Goal: Entertainment & Leisure: Consume media (video, audio)

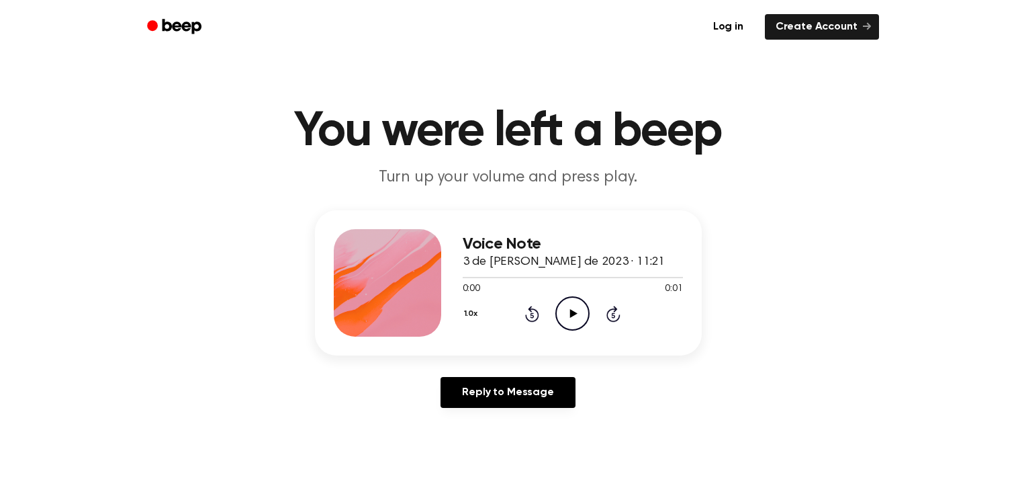
click at [323, 263] on div "Voice Note 3 de julio de 2023 · 11:21 0:00 0:01 Your browser does not support t…" at bounding box center [508, 282] width 387 height 145
click at [580, 315] on icon "Play Audio" at bounding box center [573, 313] width 34 height 34
click at [580, 315] on icon "Pause Audio" at bounding box center [573, 313] width 34 height 34
click at [571, 316] on icon at bounding box center [573, 313] width 7 height 9
click at [568, 318] on icon "Play Audio" at bounding box center [573, 313] width 34 height 34
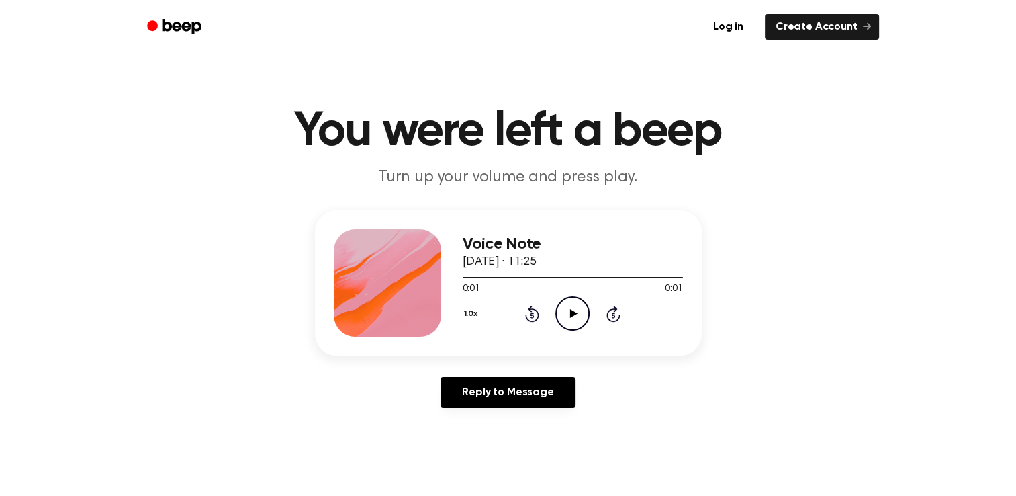
click at [572, 316] on icon "Play Audio" at bounding box center [573, 313] width 34 height 34
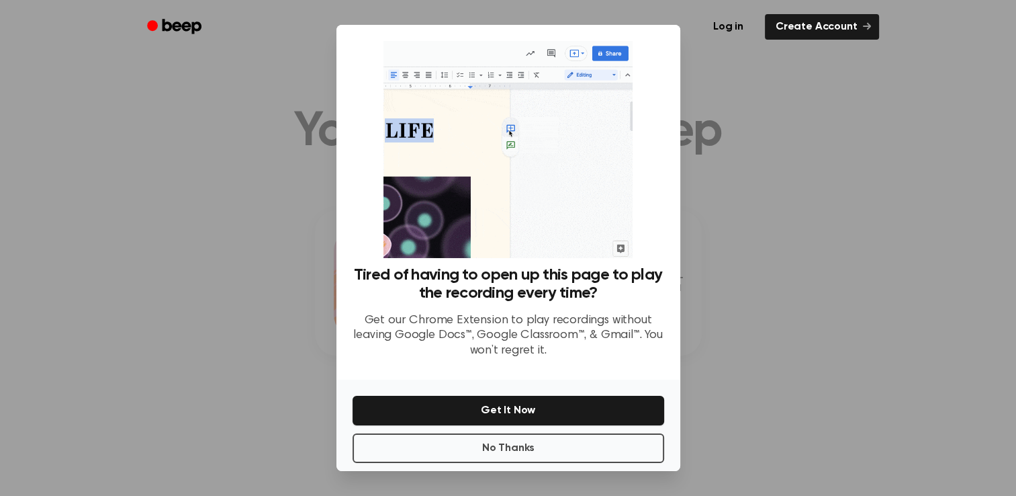
click at [935, 306] on div at bounding box center [508, 248] width 1016 height 496
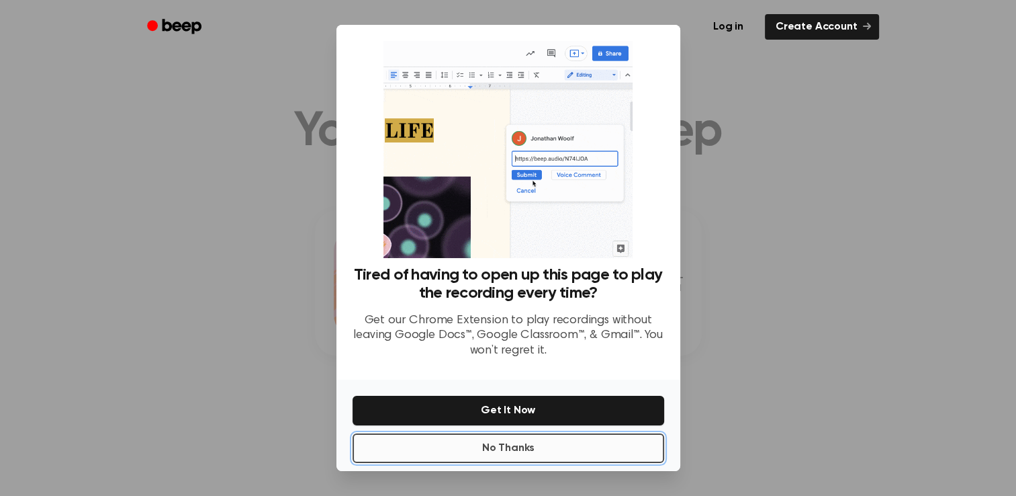
click at [552, 443] on button "No Thanks" at bounding box center [509, 448] width 312 height 30
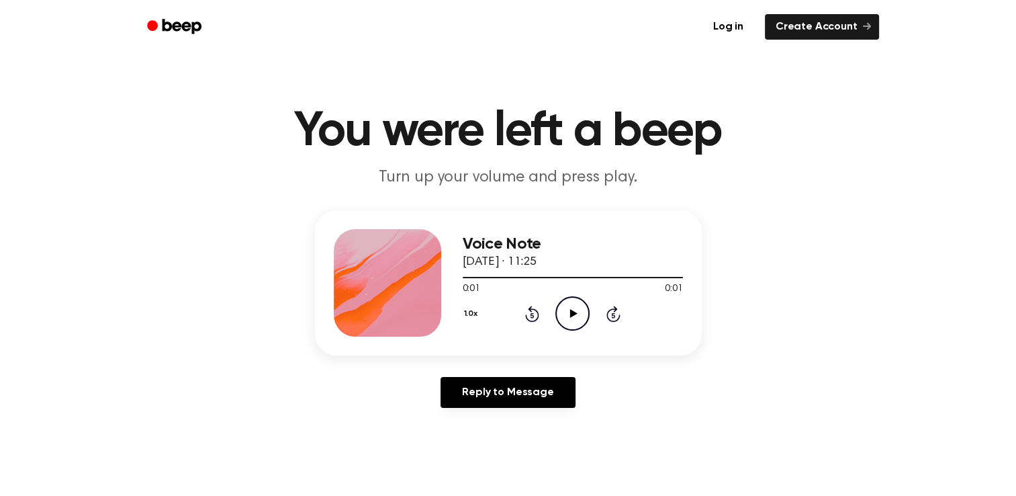
click at [572, 308] on icon "Play Audio" at bounding box center [573, 313] width 34 height 34
click at [572, 308] on icon "Pause Audio" at bounding box center [573, 313] width 34 height 34
drag, startPoint x: 0, startPoint y: 0, endPoint x: 331, endPoint y: 211, distance: 392.7
click at [331, 211] on div "Voice Note 3 de [PERSON_NAME] de 2023 · 11:26 0:00 0:01 Your browser does not s…" at bounding box center [508, 282] width 387 height 145
click at [572, 305] on icon "Play Audio" at bounding box center [573, 313] width 34 height 34
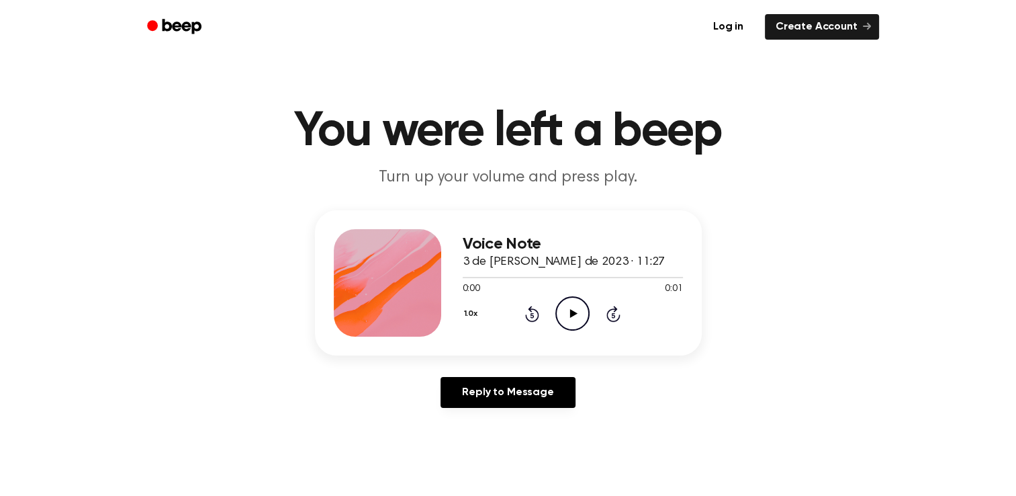
drag, startPoint x: 0, startPoint y: 0, endPoint x: 324, endPoint y: 232, distance: 399.1
click at [320, 222] on div "Voice Note 3 de [PERSON_NAME] de 2023 · 11:27 0:00 0:01 Your browser does not s…" at bounding box center [508, 282] width 387 height 145
click at [578, 313] on icon "Play Audio" at bounding box center [573, 313] width 34 height 34
click at [567, 308] on icon "Play Audio" at bounding box center [573, 313] width 34 height 34
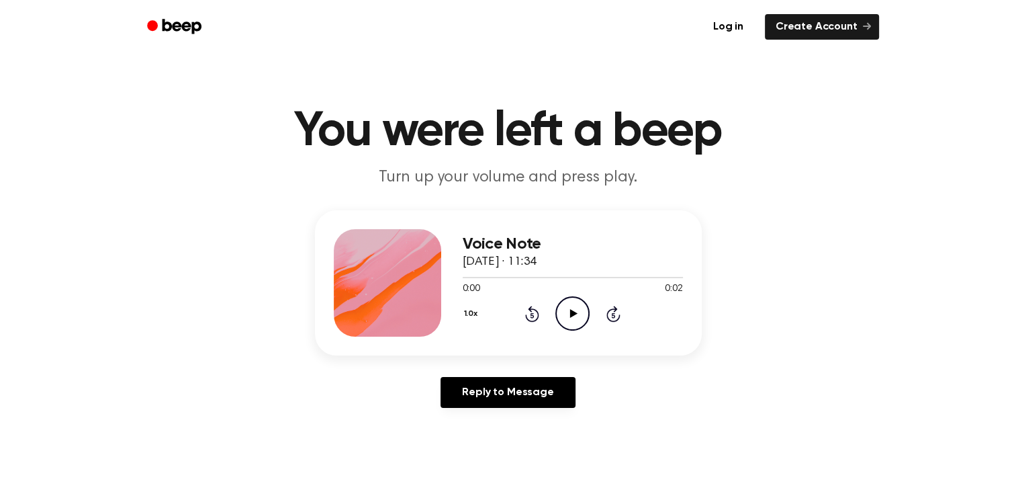
click at [572, 312] on icon at bounding box center [573, 313] width 7 height 9
click at [579, 315] on icon "Play Audio" at bounding box center [573, 313] width 34 height 34
click at [573, 308] on icon "Play Audio" at bounding box center [573, 313] width 34 height 34
click at [572, 314] on icon at bounding box center [573, 313] width 7 height 9
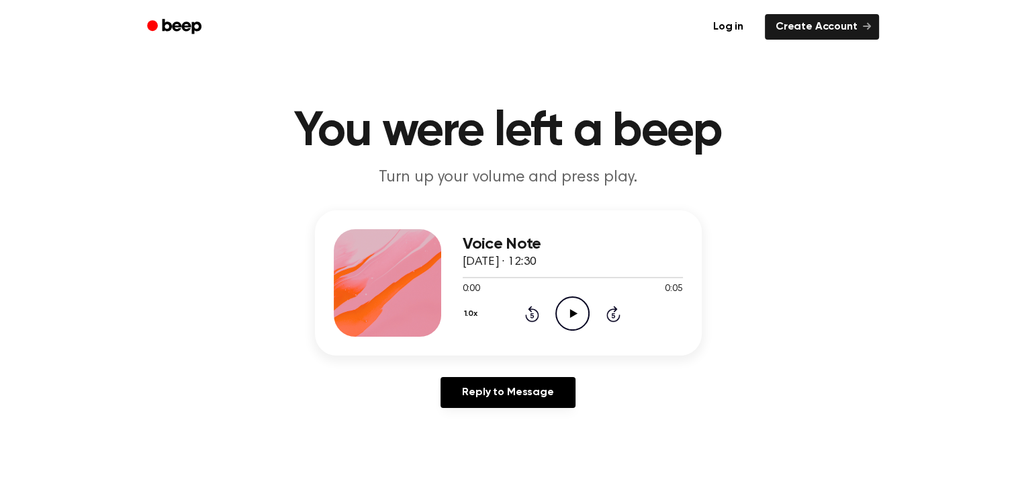
click at [570, 310] on icon at bounding box center [573, 313] width 7 height 9
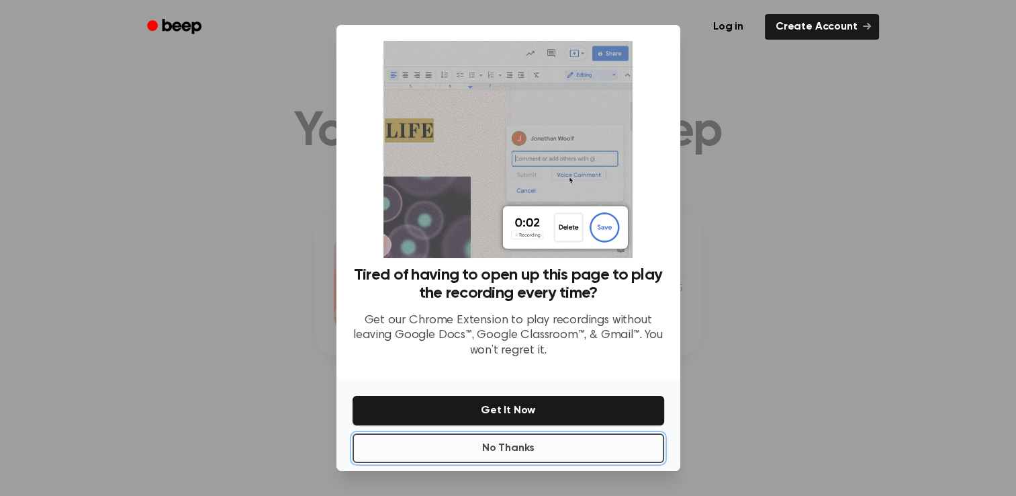
click at [517, 450] on button "No Thanks" at bounding box center [509, 448] width 312 height 30
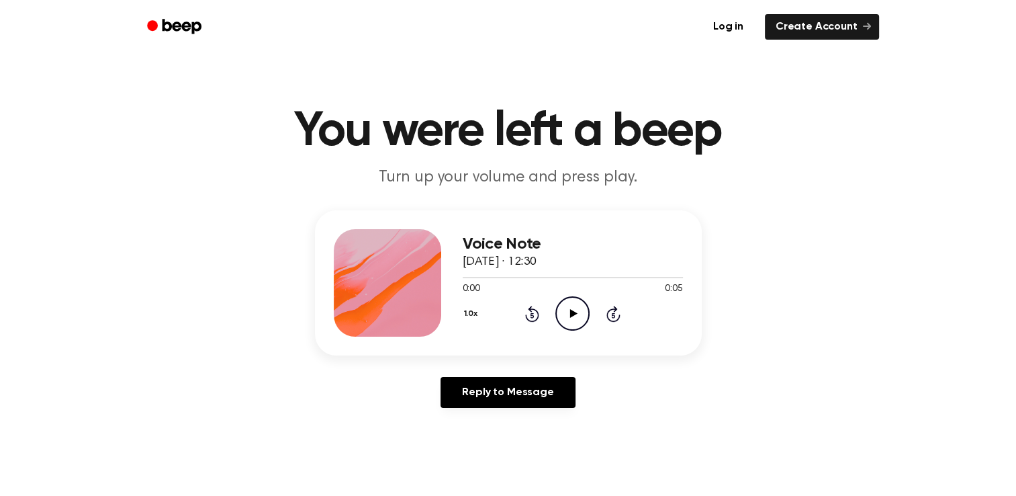
click at [568, 310] on icon "Play Audio" at bounding box center [573, 313] width 34 height 34
click at [570, 318] on icon "Play Audio" at bounding box center [573, 313] width 34 height 34
